Goal: Task Accomplishment & Management: Manage account settings

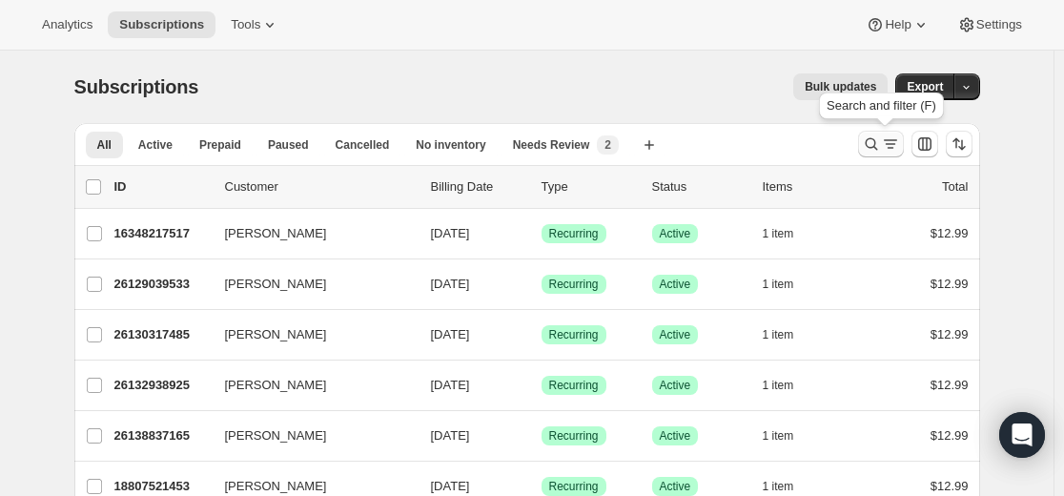
click at [885, 140] on icon "Search and filter results" at bounding box center [890, 143] width 19 height 19
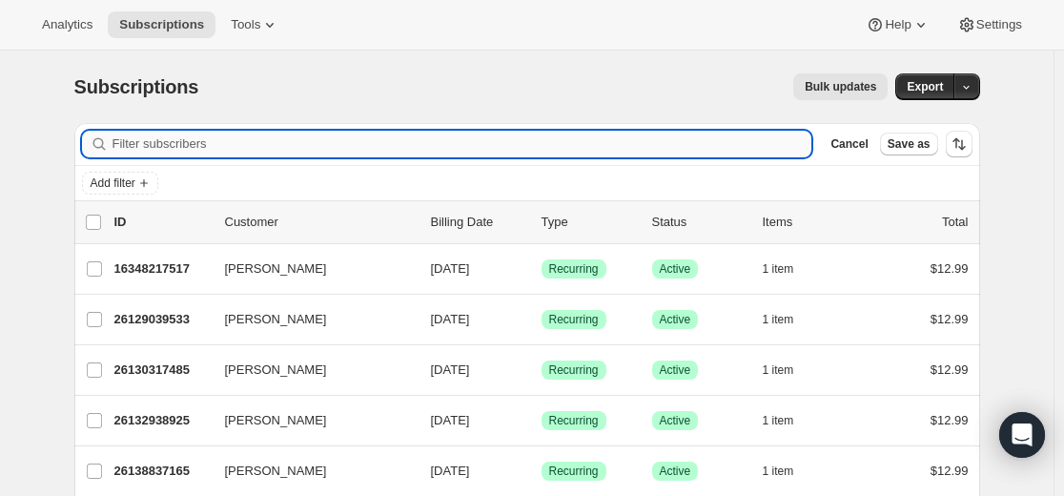
click at [559, 144] on input "Filter subscribers" at bounding box center [463, 144] width 700 height 27
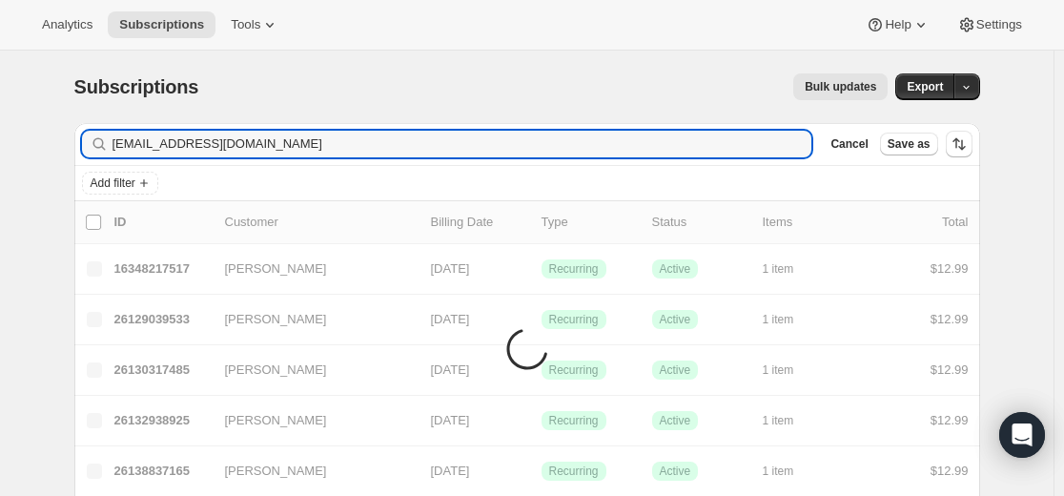
type input "[EMAIL_ADDRESS][DOMAIN_NAME]"
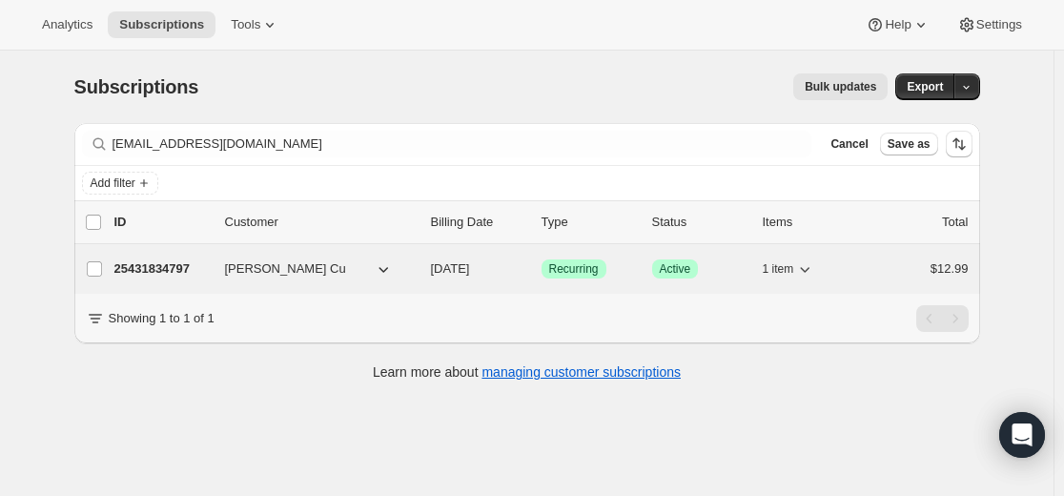
click at [181, 270] on p "25431834797" at bounding box center [161, 268] width 95 height 19
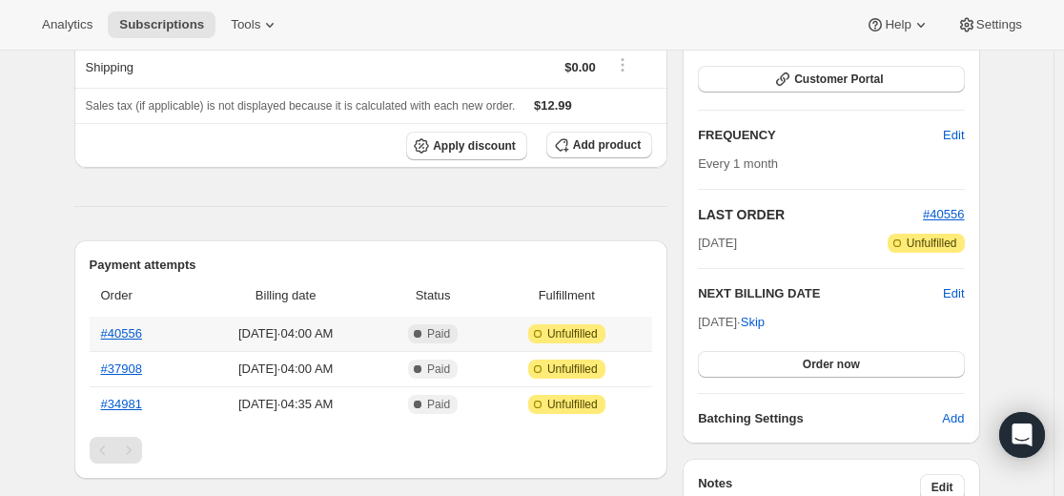
scroll to position [286, 0]
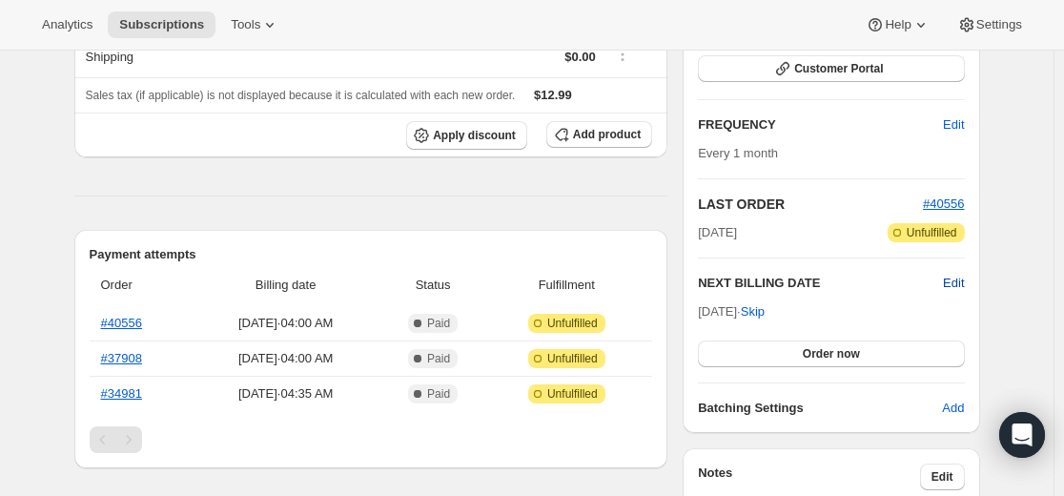
click at [958, 280] on span "Edit" at bounding box center [953, 283] width 21 height 19
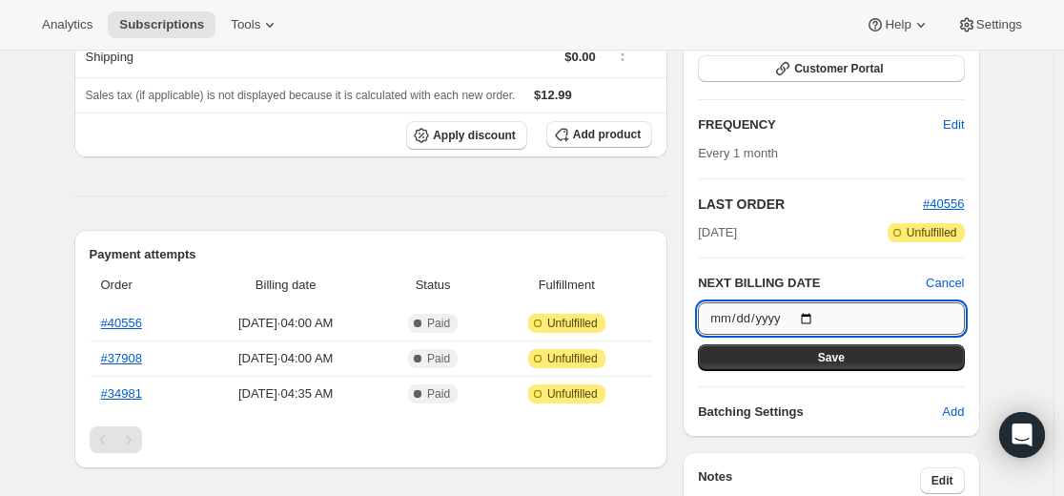
click at [818, 317] on input "[DATE]" at bounding box center [831, 318] width 266 height 32
type input "[DATE]"
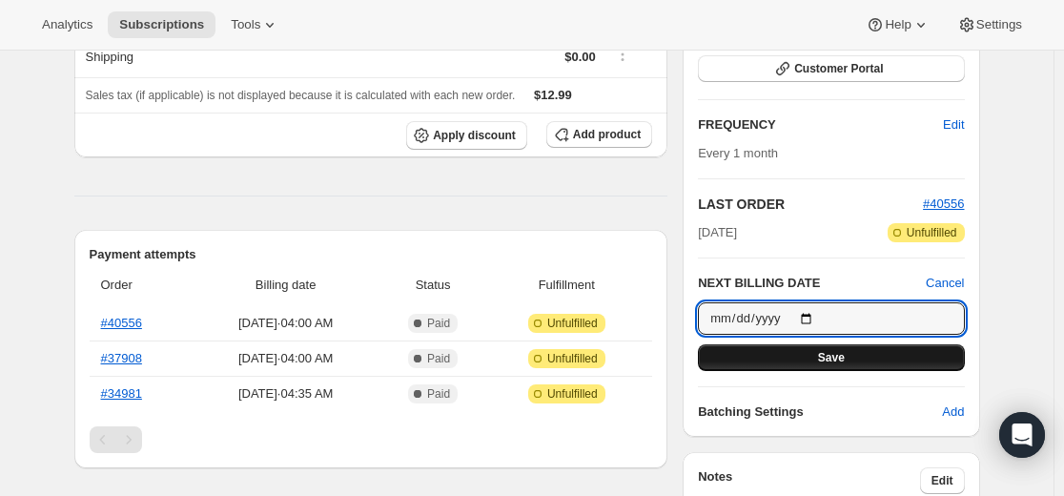
click at [857, 362] on button "Save" at bounding box center [831, 357] width 266 height 27
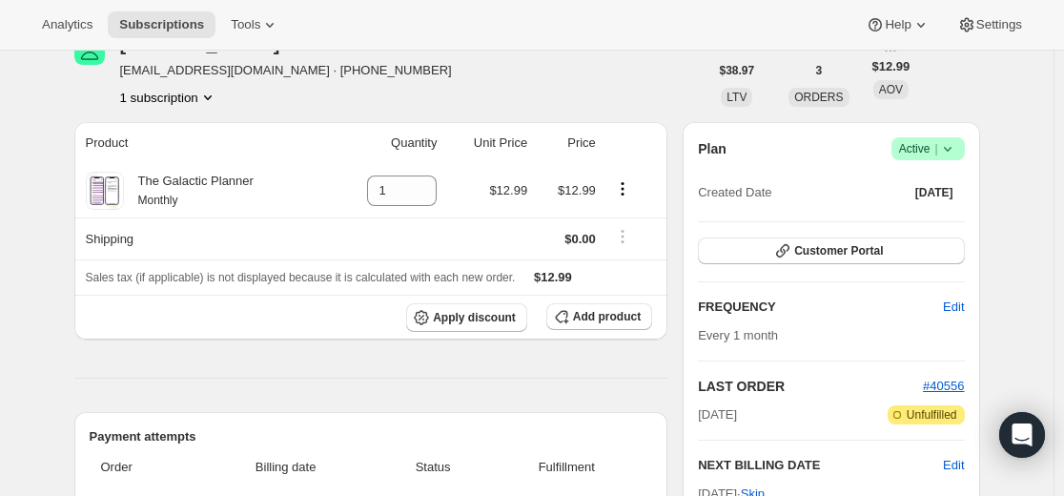
scroll to position [0, 0]
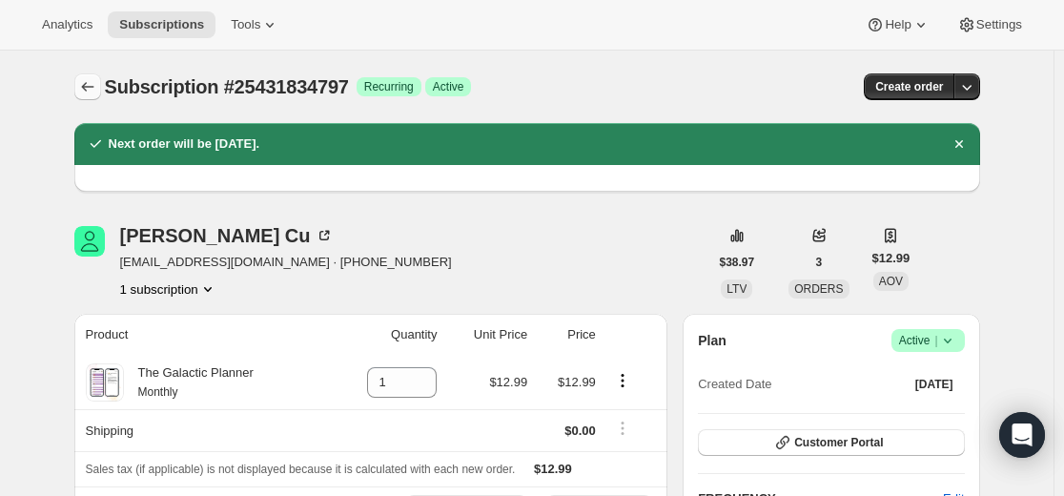
click at [89, 89] on icon "Subscriptions" at bounding box center [87, 86] width 19 height 19
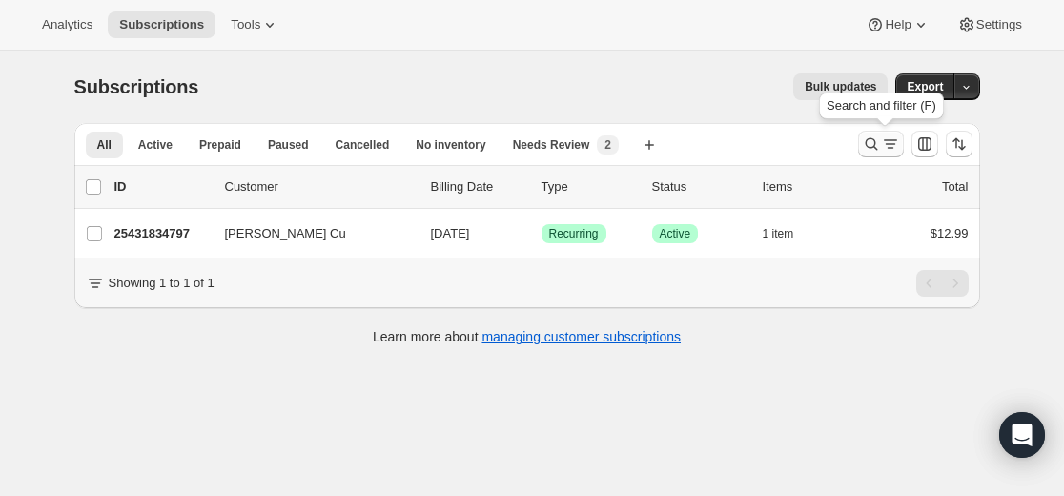
click at [873, 155] on button "Search and filter results" at bounding box center [881, 144] width 46 height 27
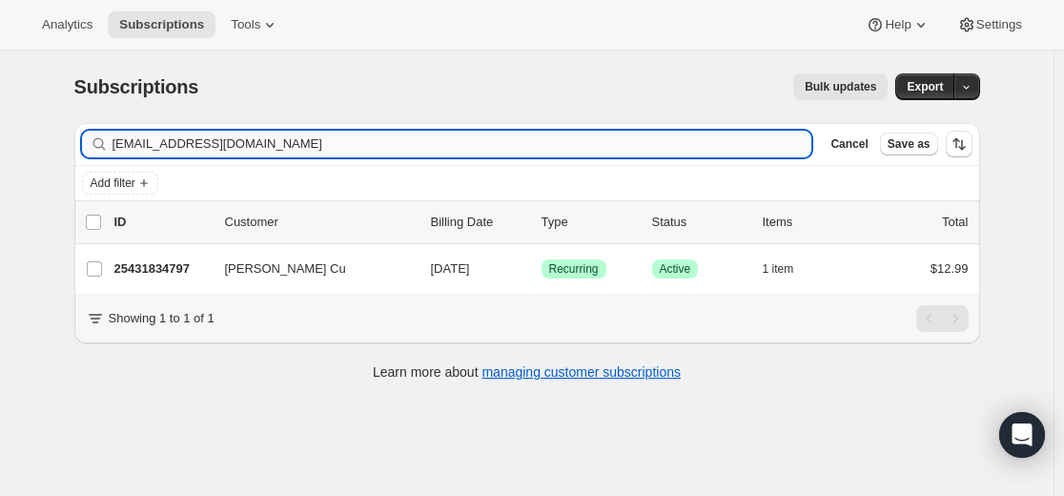
click at [637, 148] on input "[EMAIL_ADDRESS][DOMAIN_NAME]" at bounding box center [463, 144] width 700 height 27
type input "[EMAIL_ADDRESS][DOMAIN_NAME]"
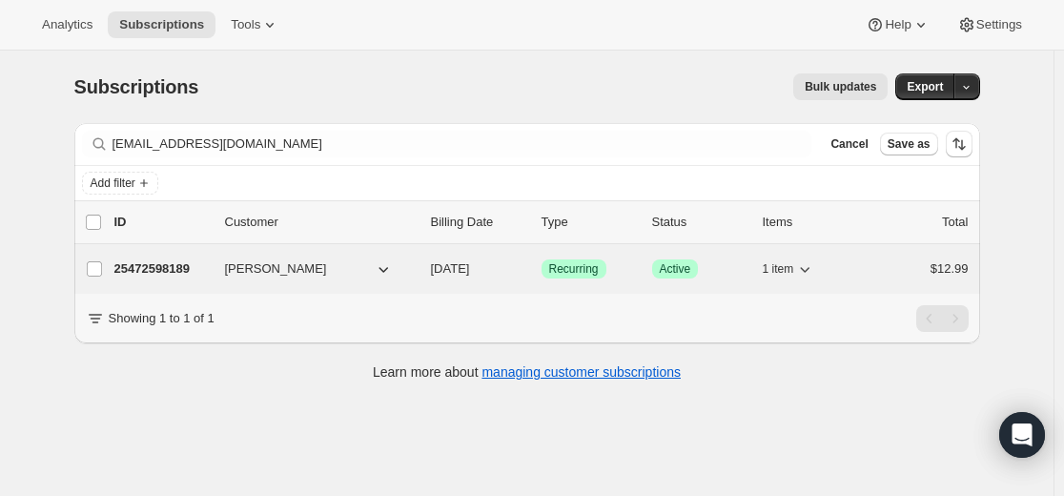
click at [176, 269] on p "25472598189" at bounding box center [161, 268] width 95 height 19
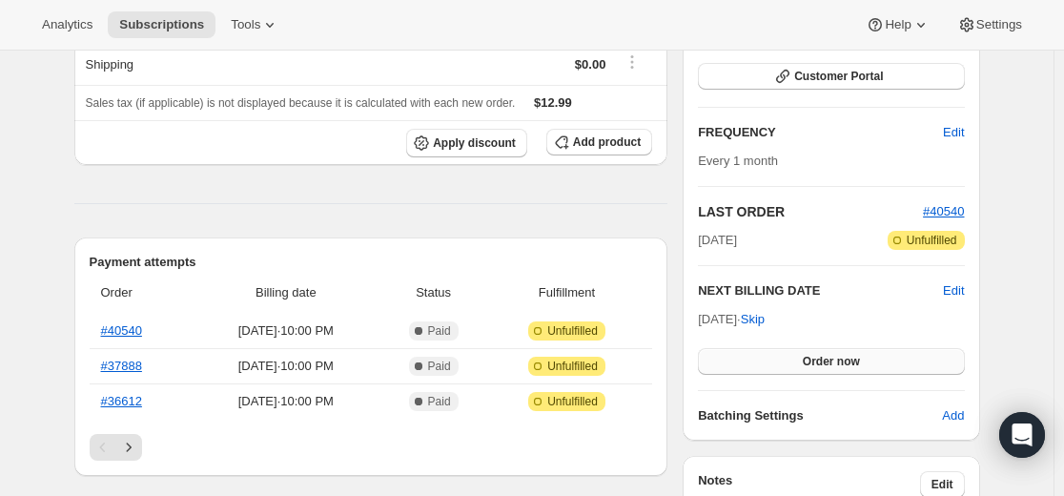
scroll to position [286, 0]
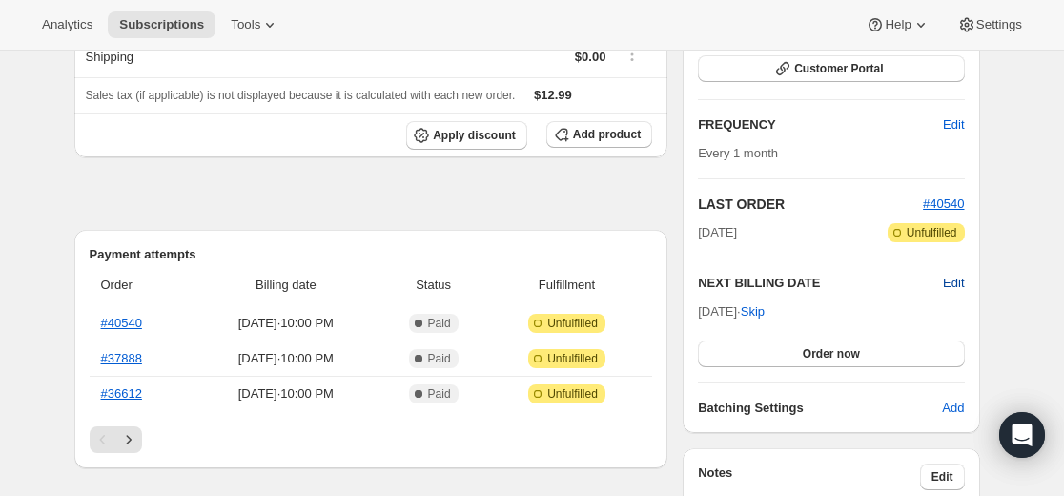
click at [960, 281] on span "Edit" at bounding box center [953, 283] width 21 height 19
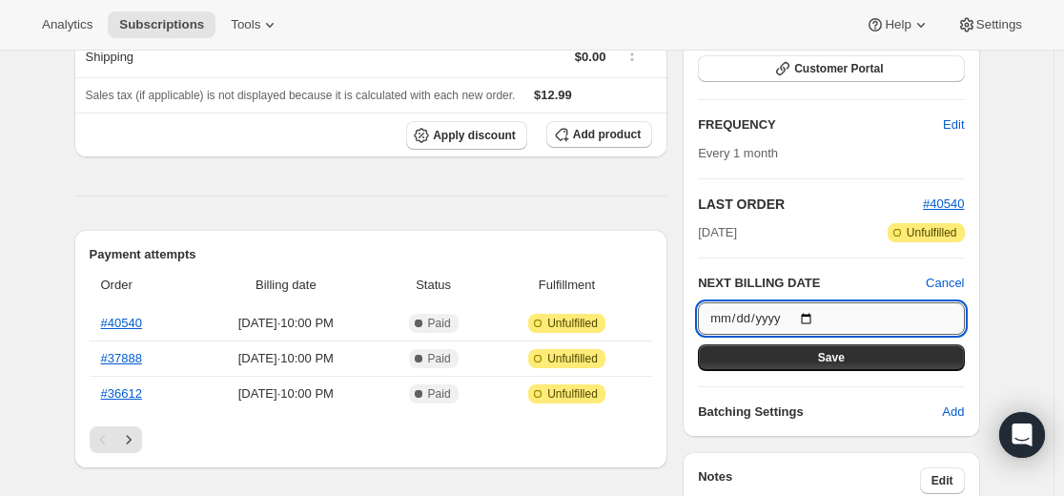
click at [824, 315] on input "[DATE]" at bounding box center [831, 318] width 266 height 32
type input "[DATE]"
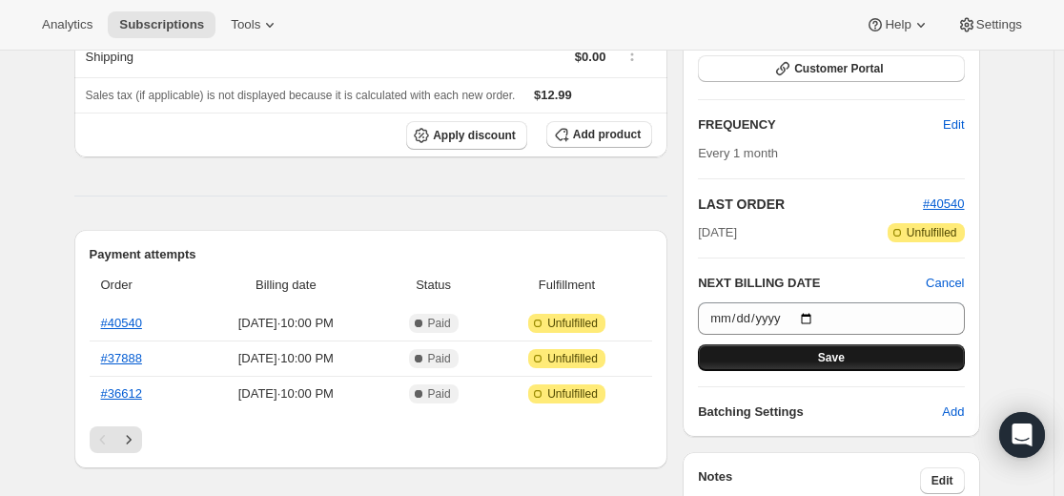
click at [858, 359] on button "Save" at bounding box center [831, 357] width 266 height 27
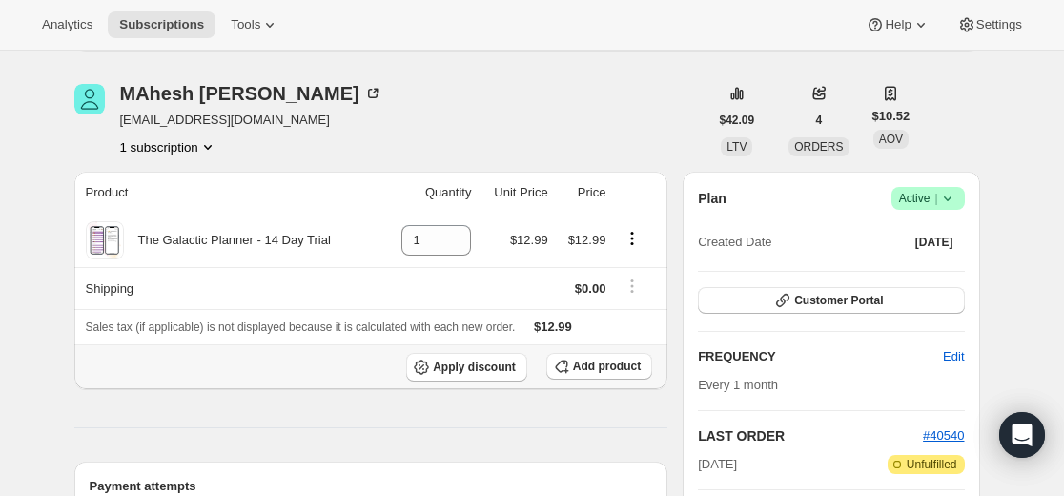
scroll to position [0, 0]
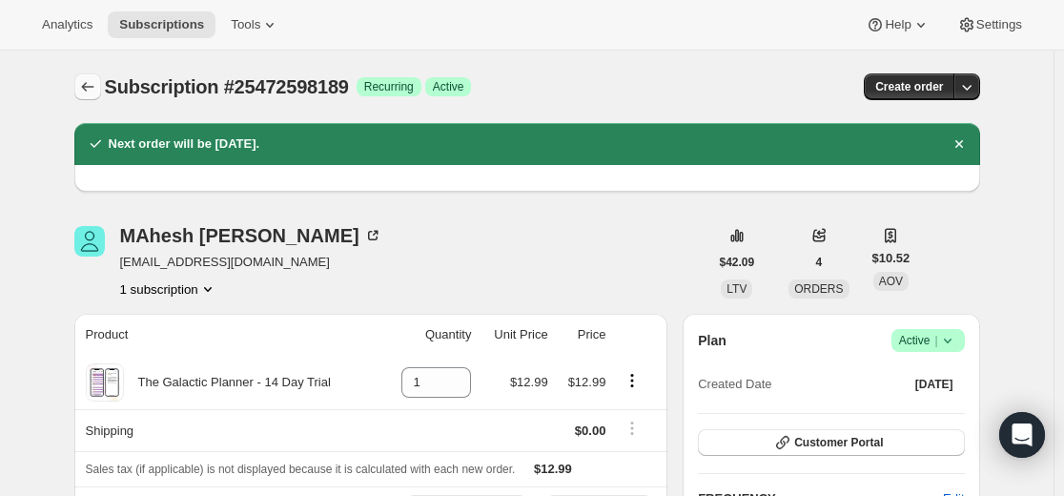
click at [93, 83] on icon "Subscriptions" at bounding box center [87, 86] width 19 height 19
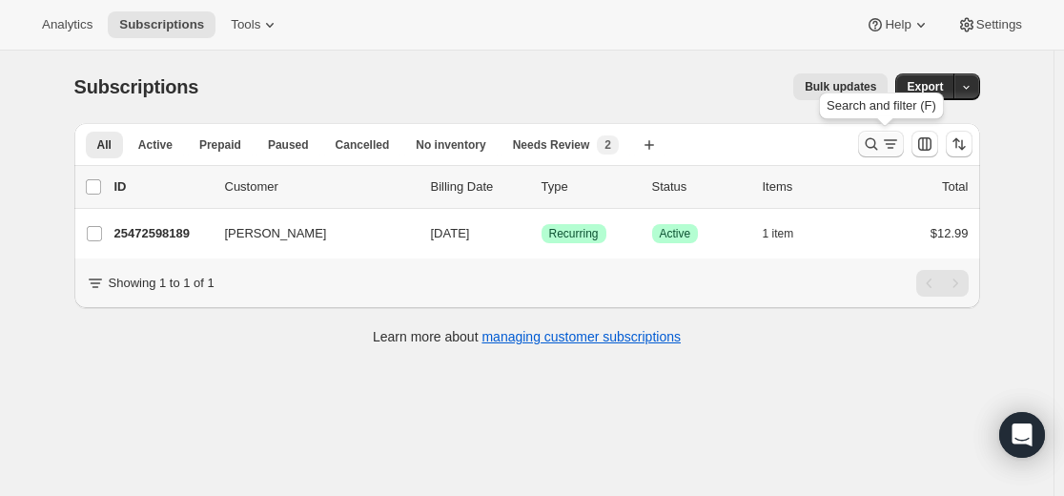
click at [871, 146] on icon "Search and filter results" at bounding box center [871, 144] width 12 height 12
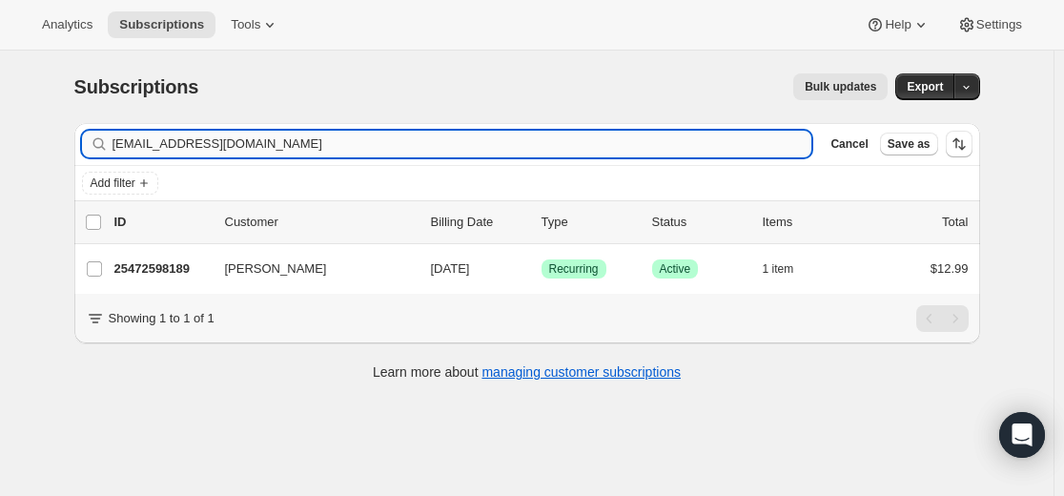
click at [510, 143] on input "[EMAIL_ADDRESS][DOMAIN_NAME]" at bounding box center [463, 144] width 700 height 27
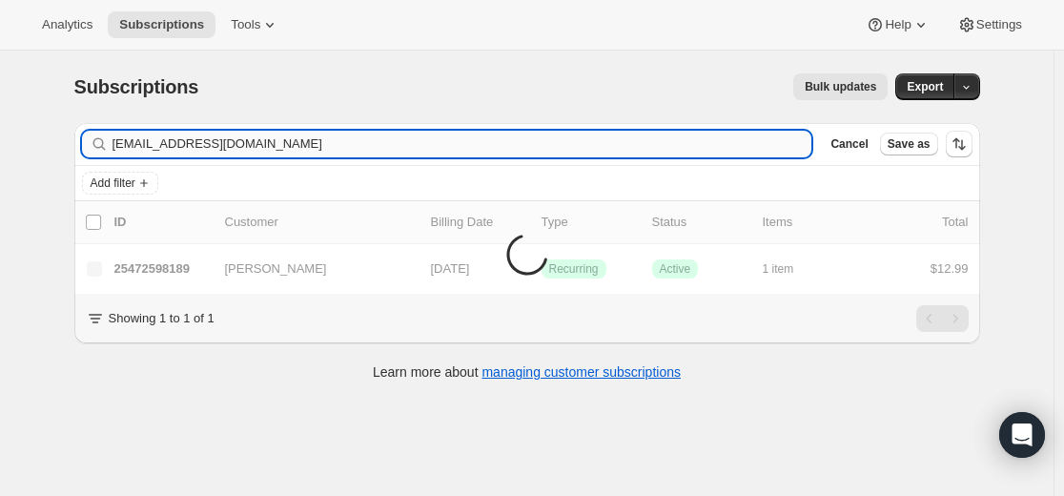
type input "[EMAIL_ADDRESS][DOMAIN_NAME]"
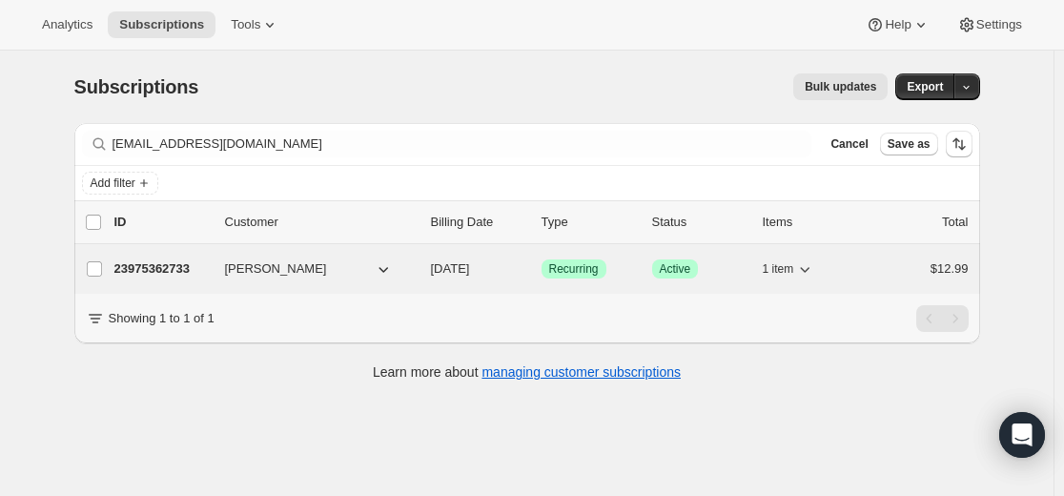
click at [185, 269] on p "23975362733" at bounding box center [161, 268] width 95 height 19
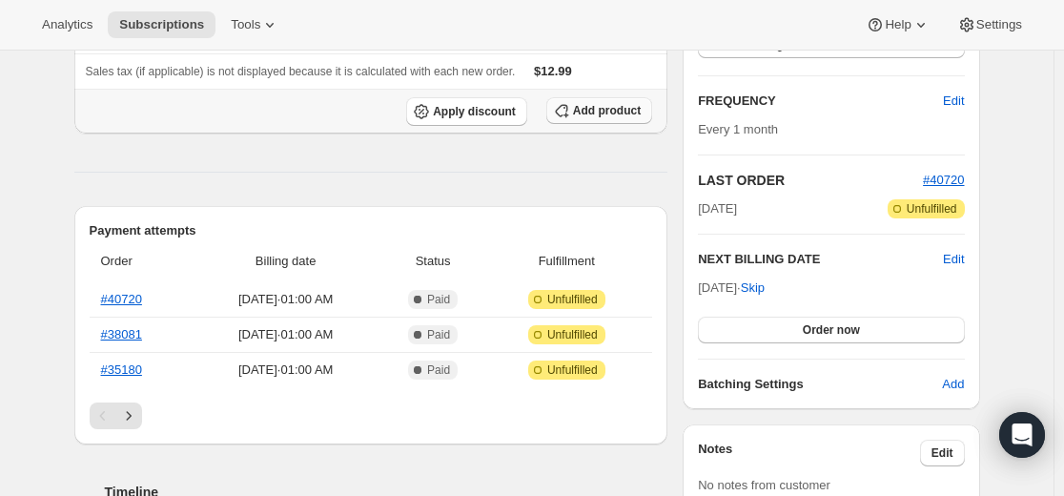
scroll to position [381, 0]
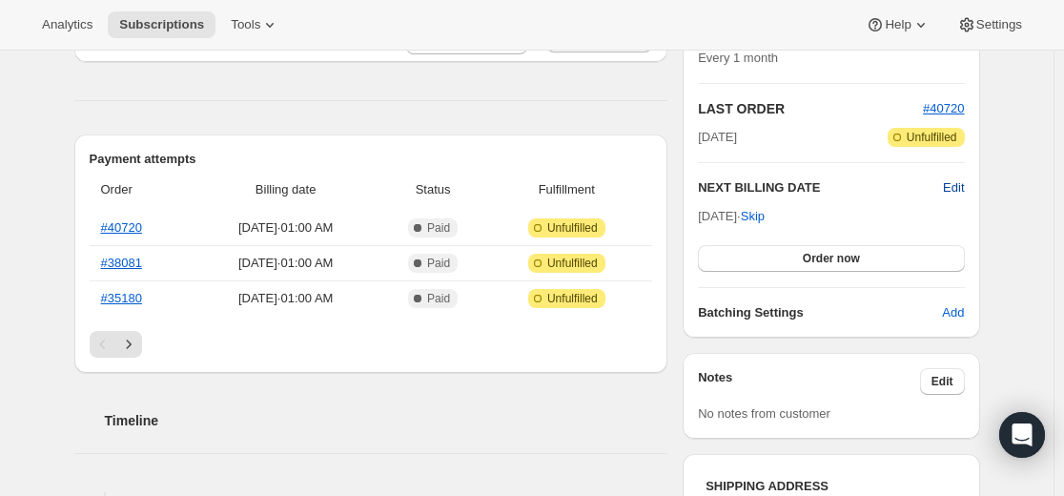
click at [960, 186] on span "Edit" at bounding box center [953, 187] width 21 height 19
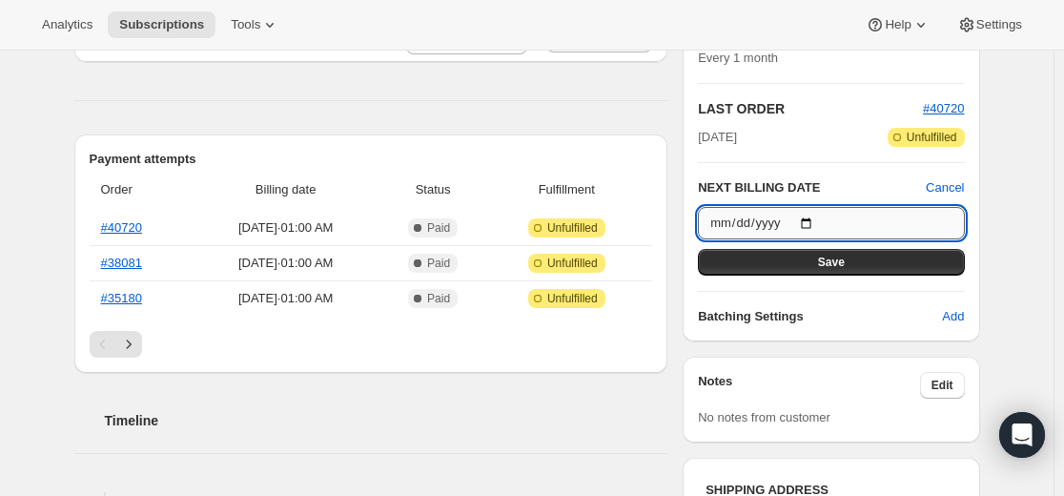
click at [819, 219] on input "[DATE]" at bounding box center [831, 223] width 266 height 32
type input "[DATE]"
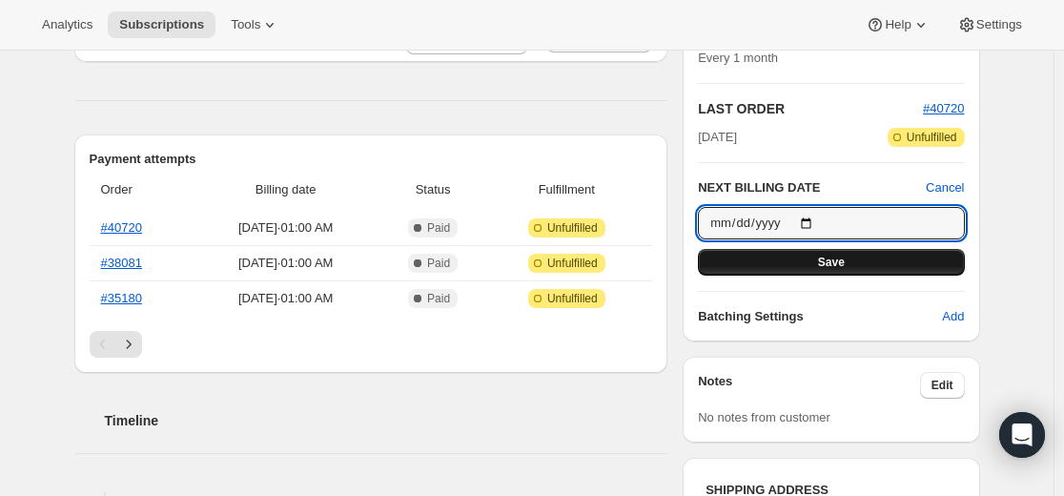
click at [822, 264] on span "Save" at bounding box center [831, 262] width 27 height 15
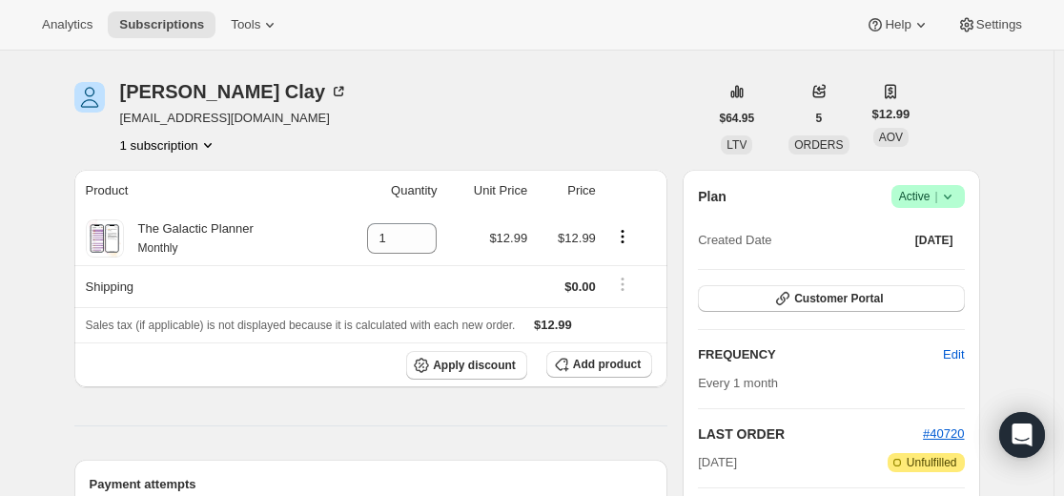
scroll to position [95, 0]
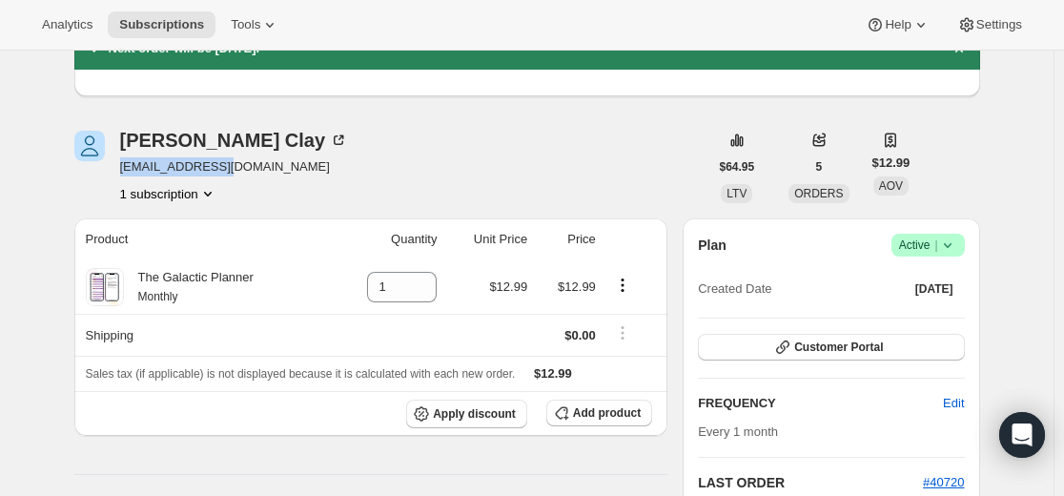
drag, startPoint x: 237, startPoint y: 169, endPoint x: 118, endPoint y: 175, distance: 118.4
click at [118, 175] on div "[PERSON_NAME] [EMAIL_ADDRESS][DOMAIN_NAME] 1 subscription" at bounding box center [391, 167] width 634 height 72
copy span "[EMAIL_ADDRESS][DOMAIN_NAME]"
